Goal: Transaction & Acquisition: Purchase product/service

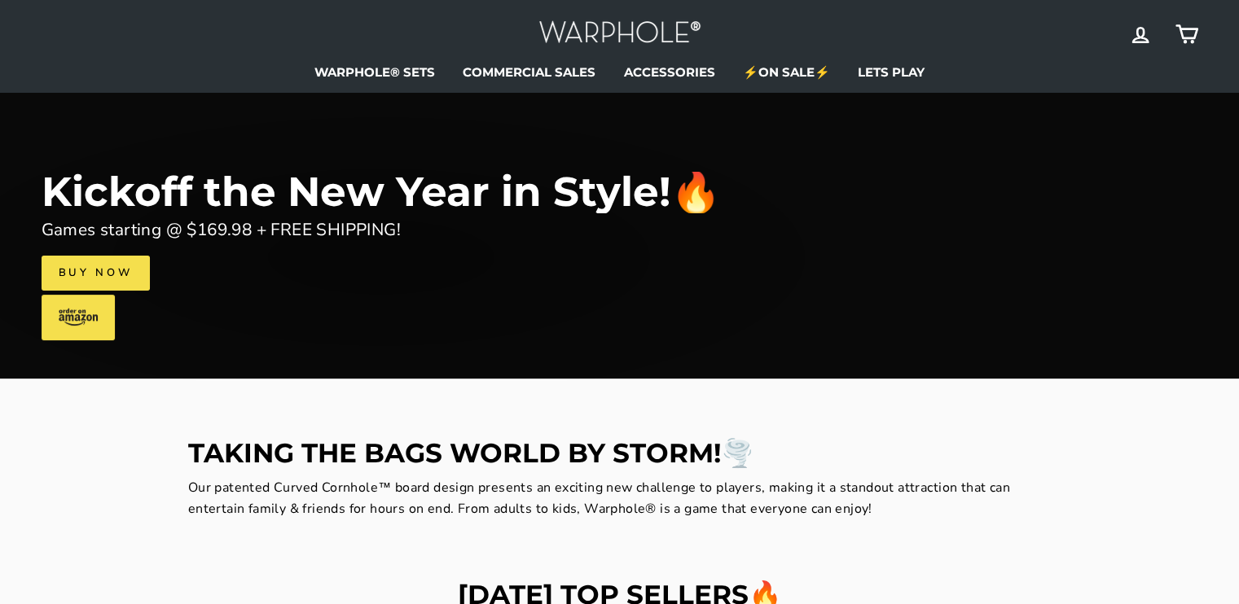
scroll to position [70, 0]
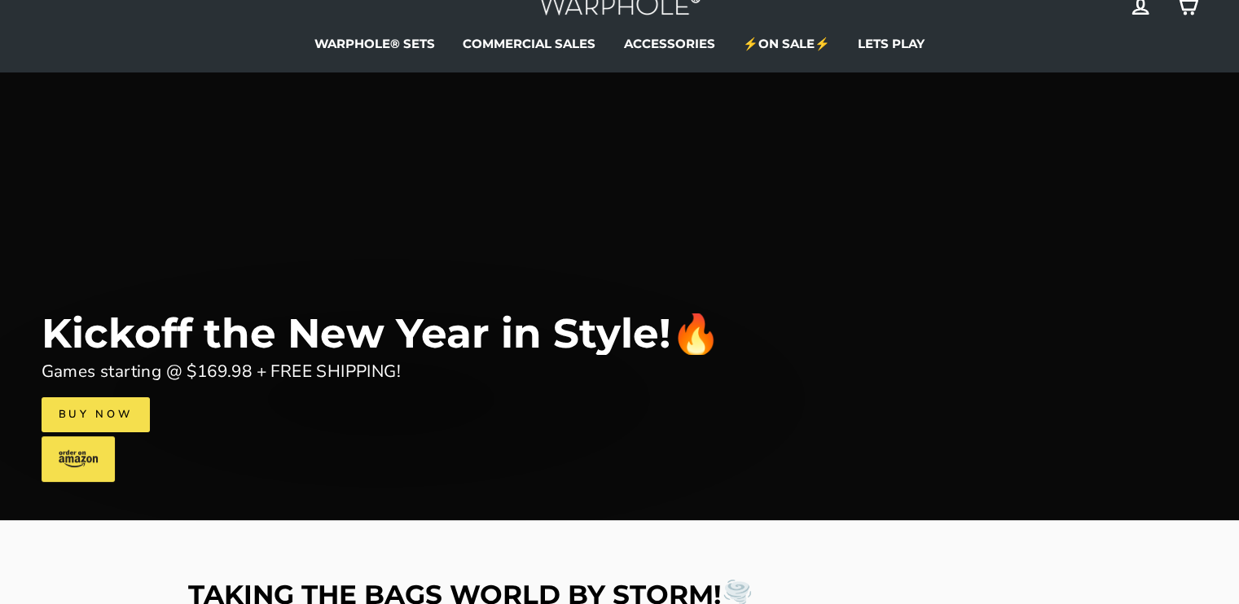
click at [107, 411] on link "Buy Now" at bounding box center [96, 415] width 108 height 34
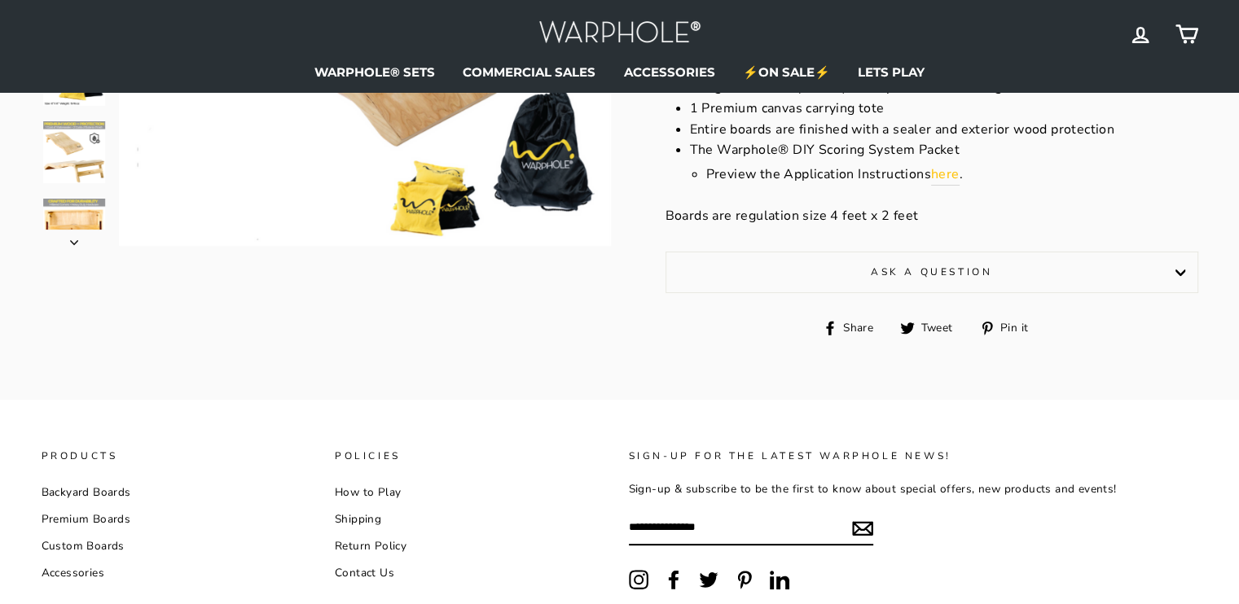
scroll to position [489, 0]
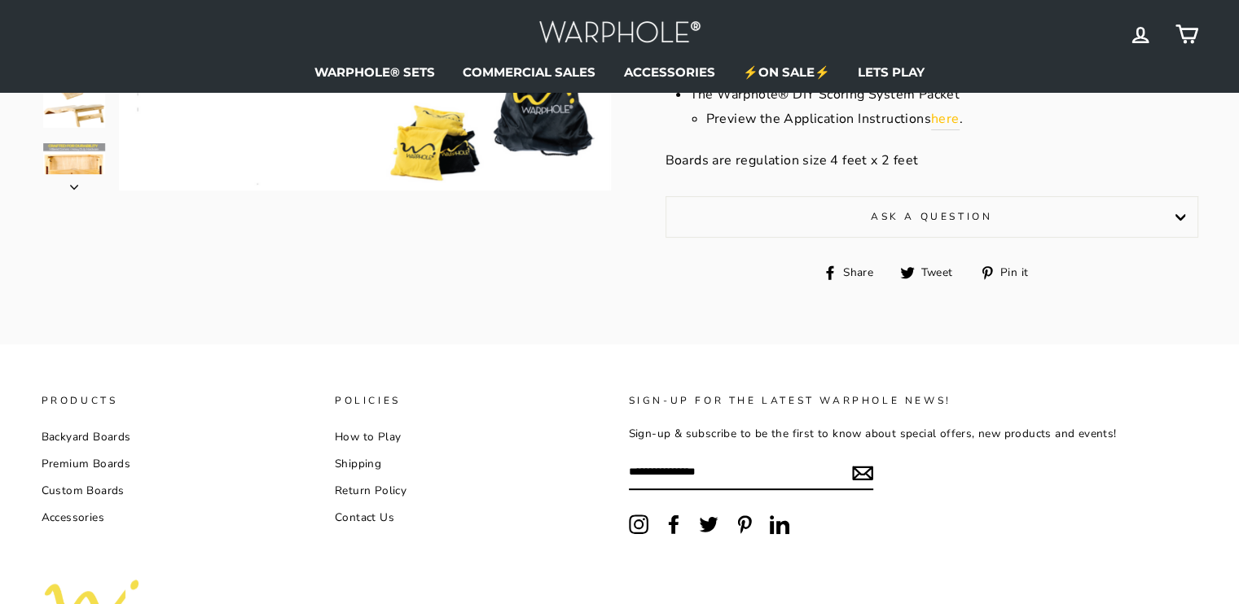
click at [753, 477] on input "Enter your email" at bounding box center [751, 473] width 244 height 36
click at [726, 471] on input "Enter your email" at bounding box center [751, 473] width 244 height 36
type input "**********"
click at [887, 520] on ul "Instagram Facebook Twitter Pinterest LinkedIn" at bounding box center [889, 531] width 521 height 32
click at [845, 473] on span "Subscribe" at bounding box center [847, 473] width 52 height 18
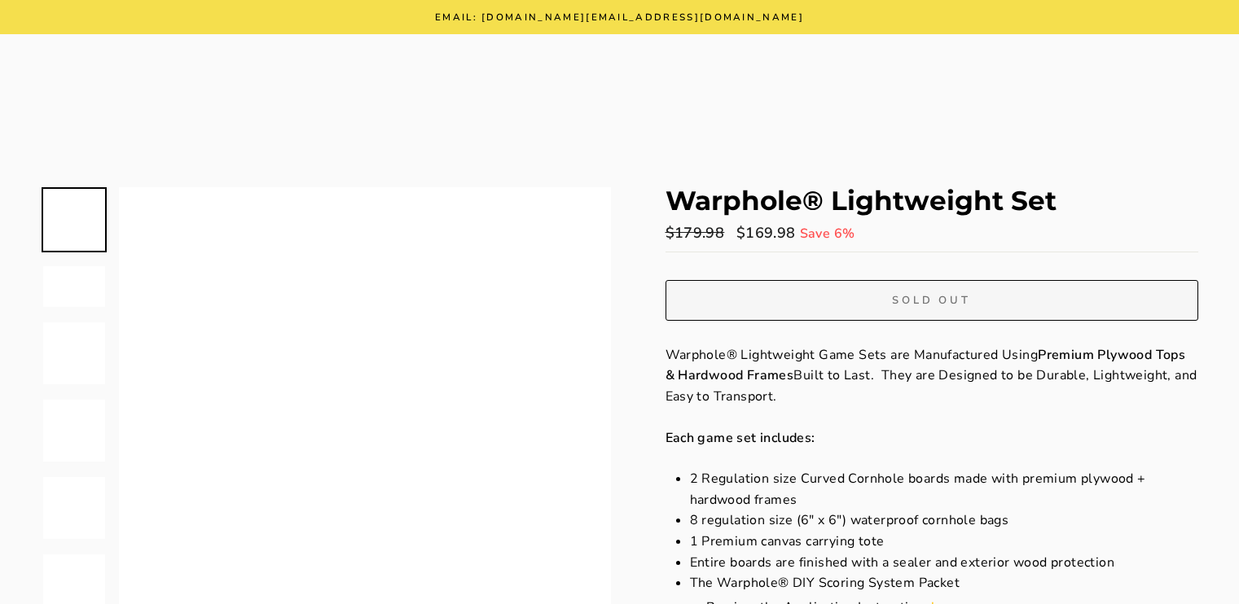
scroll to position [642, 0]
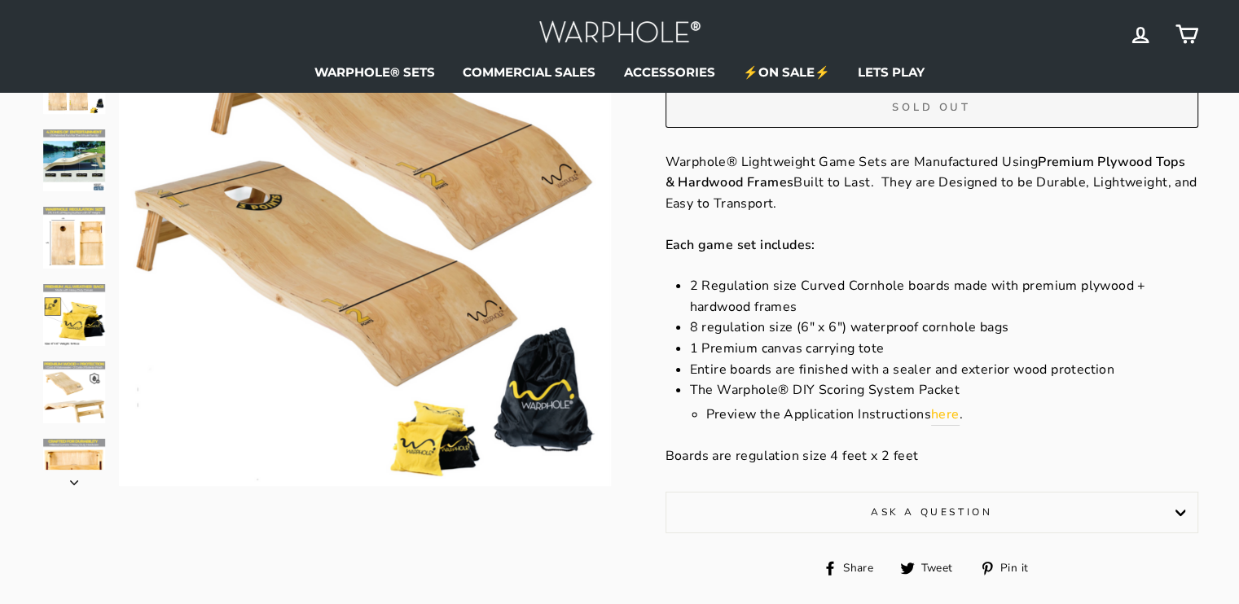
scroll to position [81, 0]
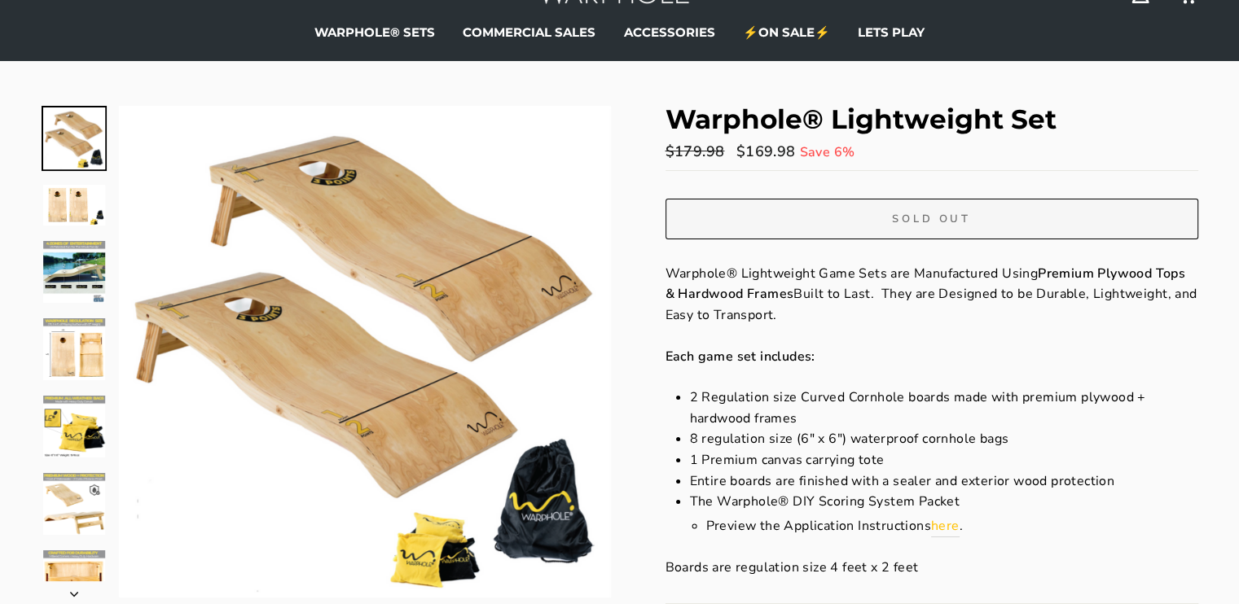
click at [65, 200] on img at bounding box center [74, 206] width 62 height 42
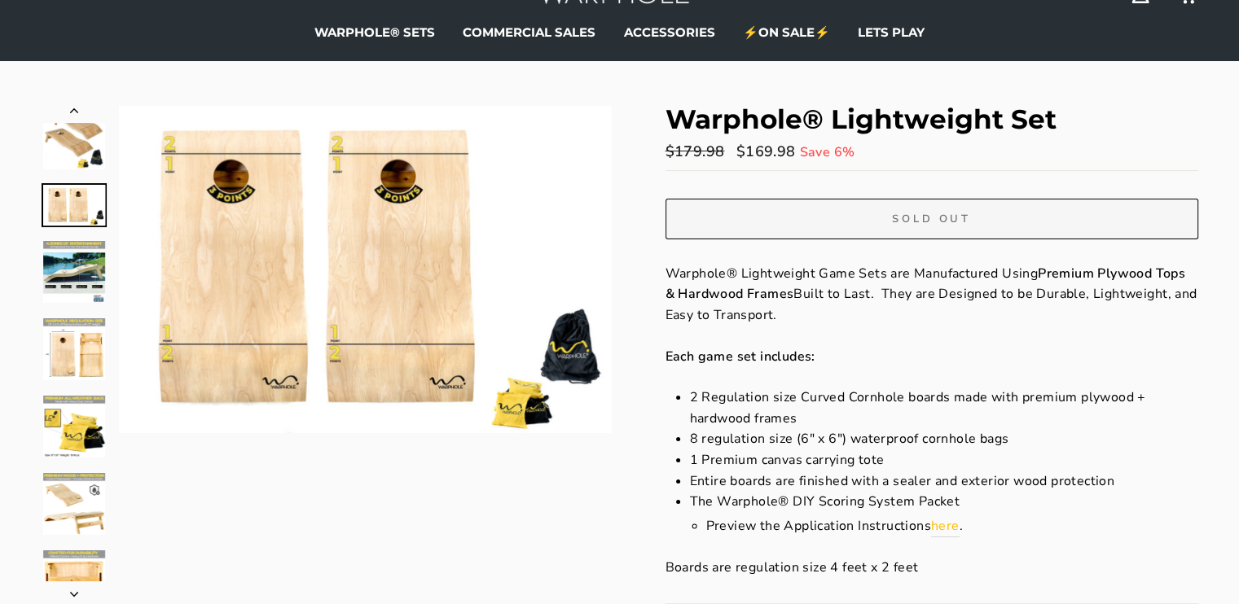
click at [68, 272] on img at bounding box center [74, 272] width 62 height 62
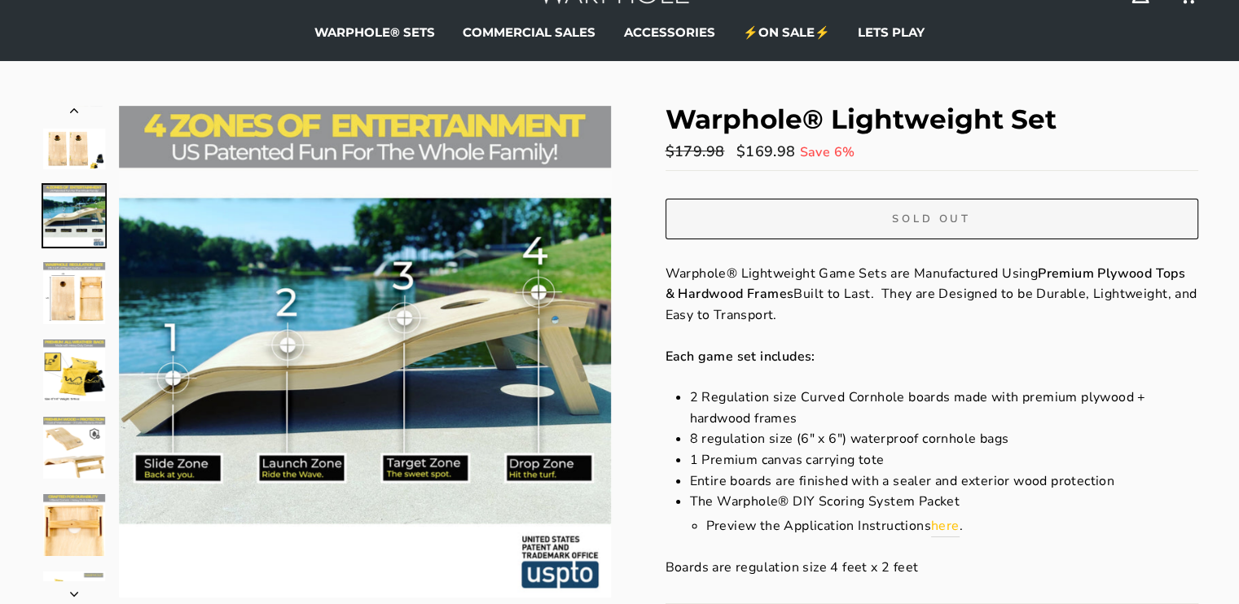
click at [67, 301] on img at bounding box center [74, 293] width 62 height 62
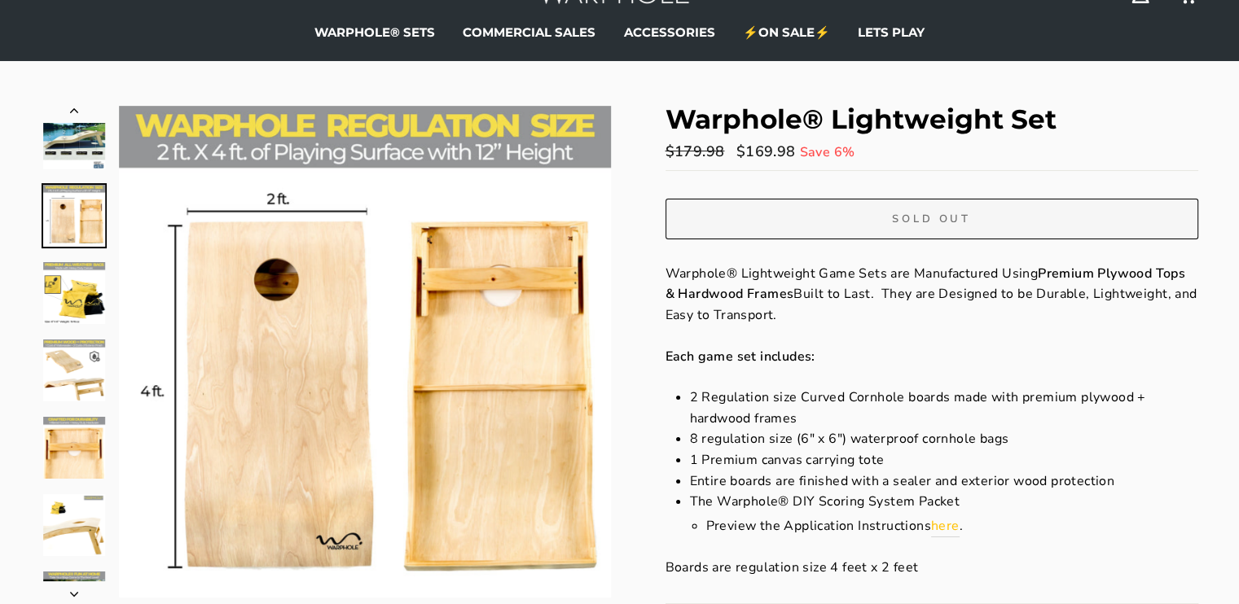
click at [77, 365] on img at bounding box center [74, 371] width 62 height 62
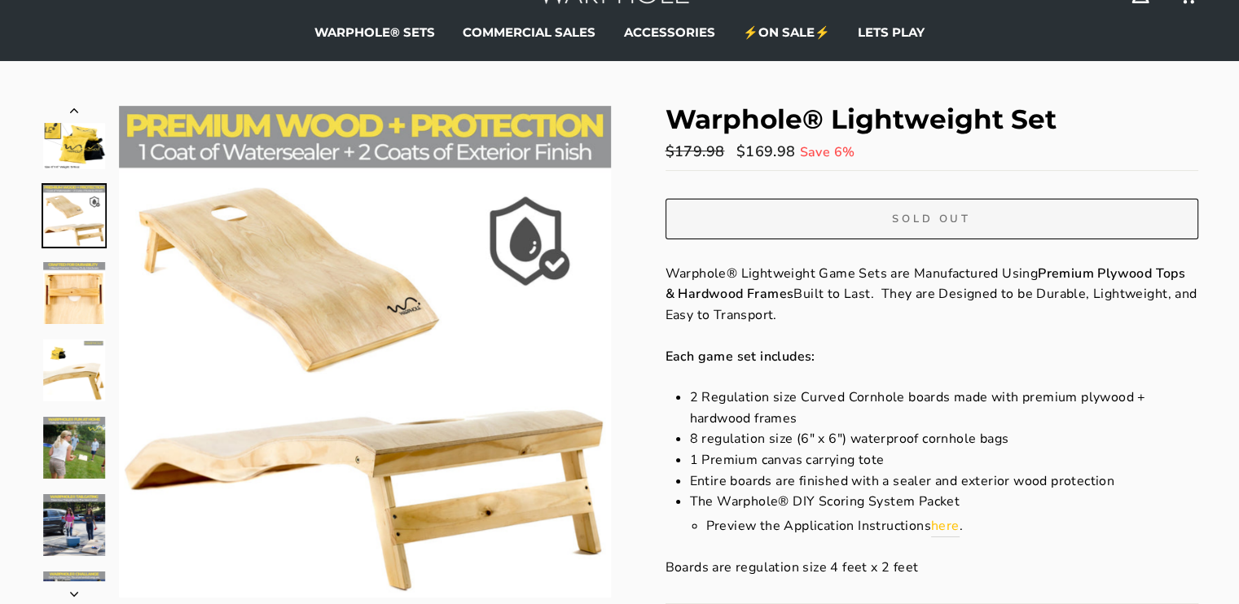
click at [96, 450] on img at bounding box center [74, 448] width 62 height 62
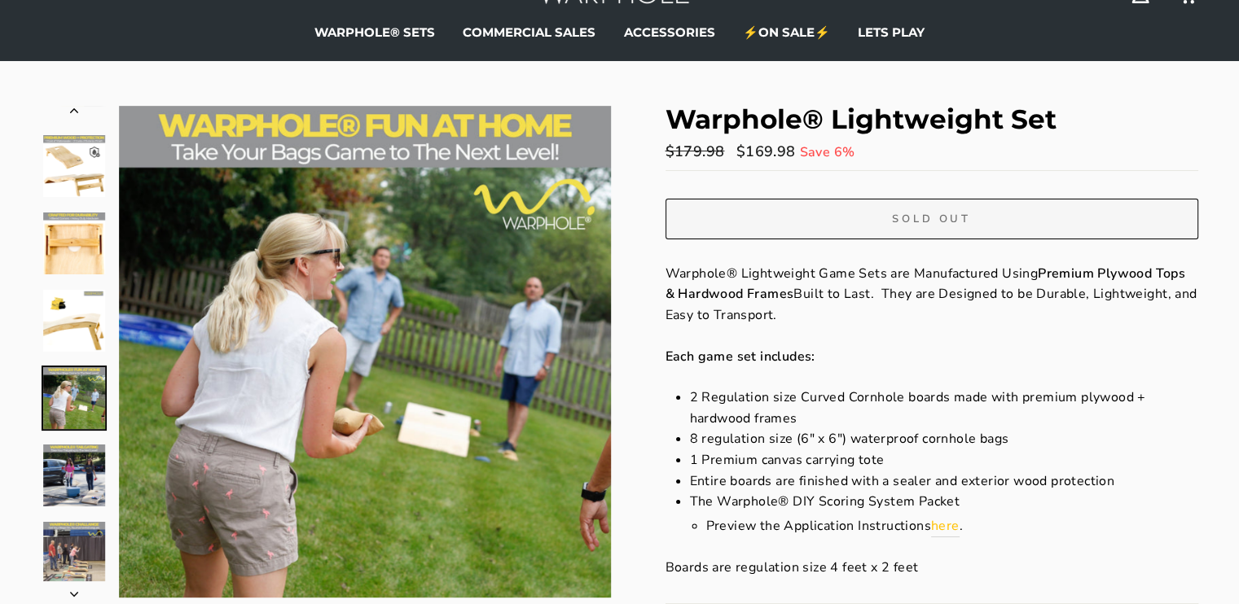
click at [72, 543] on img at bounding box center [74, 553] width 62 height 62
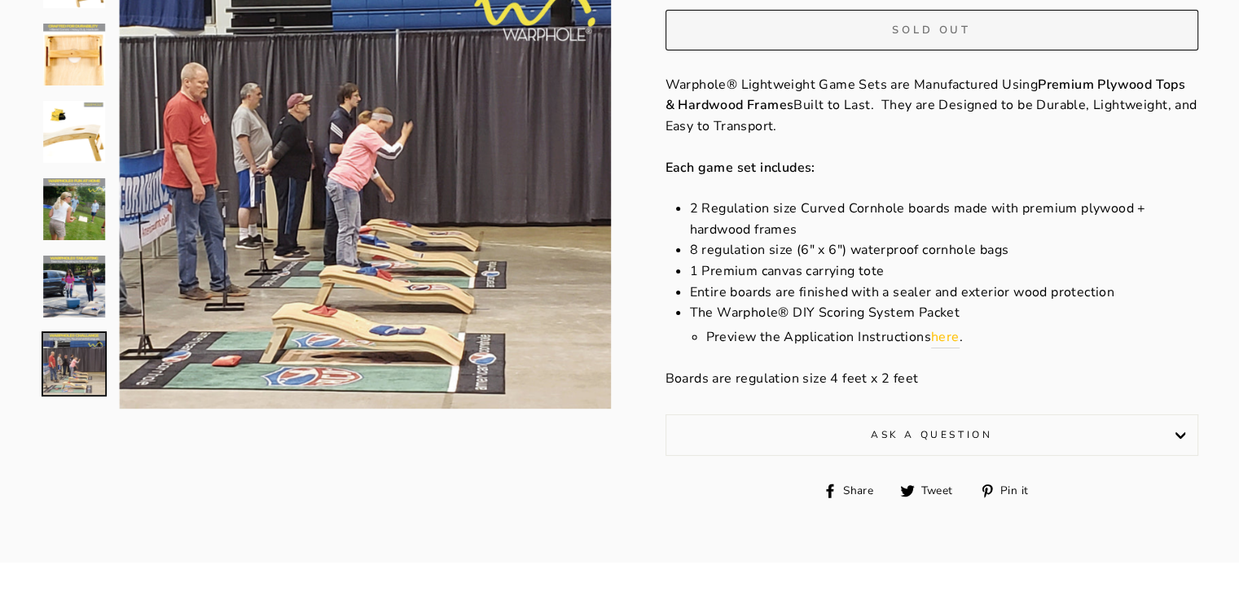
scroll to position [0, 0]
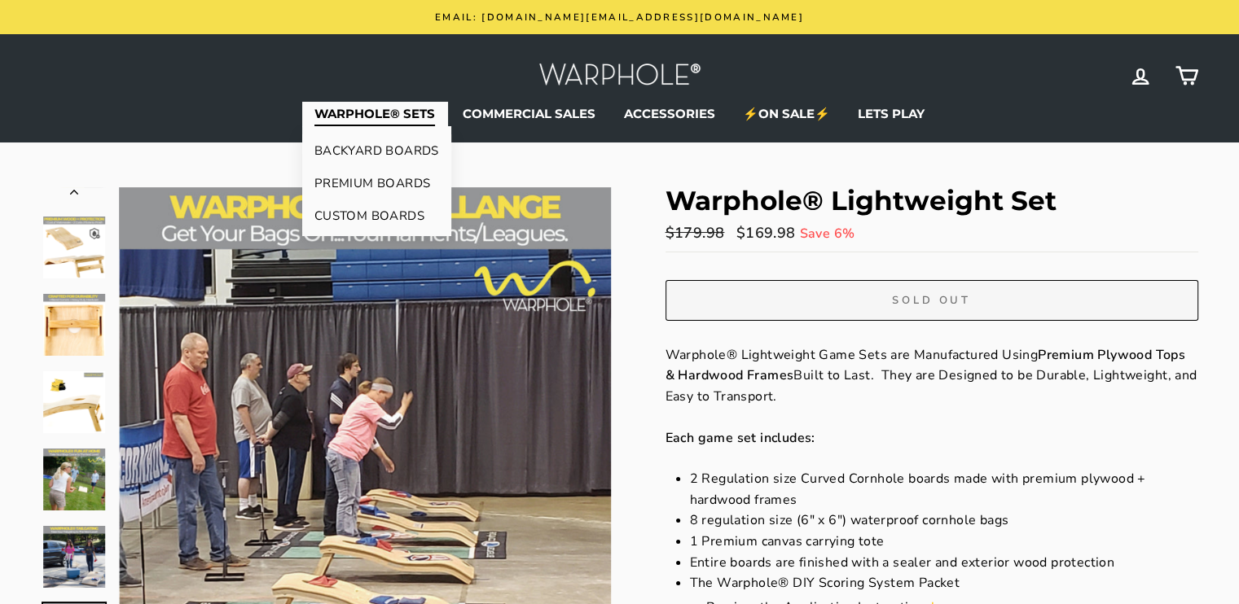
click at [367, 178] on link "PREMIUM BOARDS" at bounding box center [376, 183] width 149 height 33
